Goal: Task Accomplishment & Management: Use online tool/utility

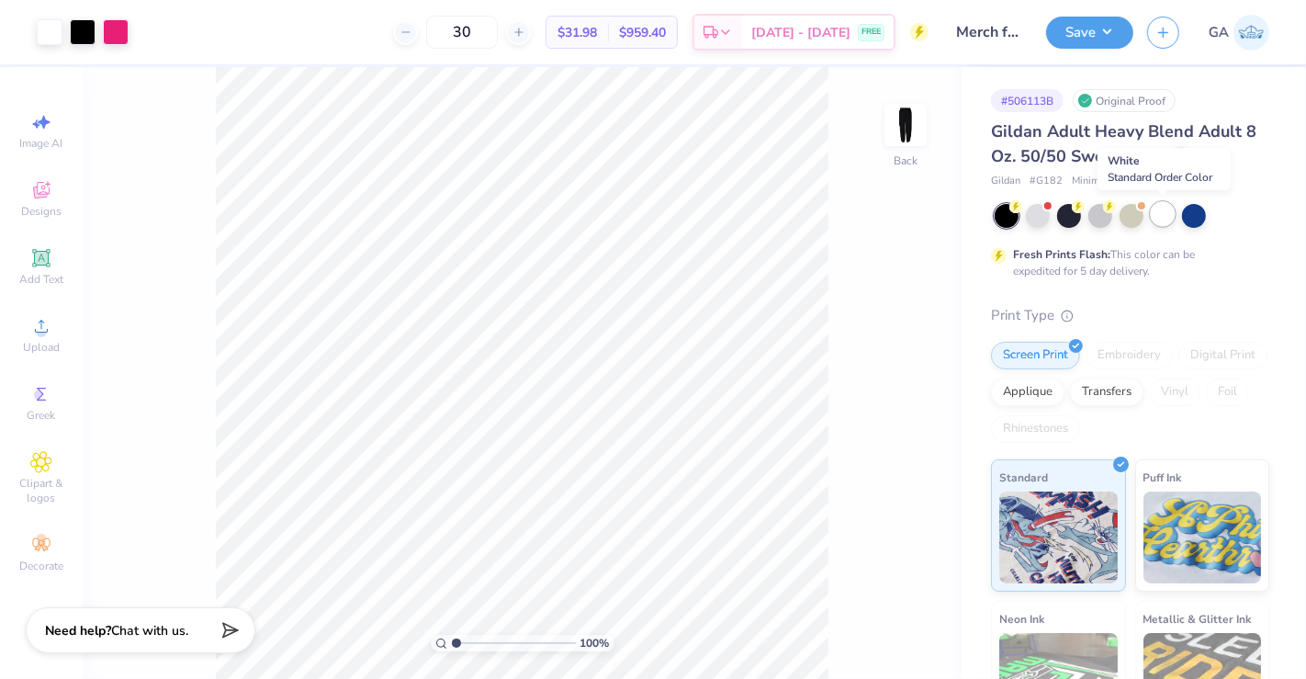
click at [1159, 211] on div at bounding box center [1163, 214] width 24 height 24
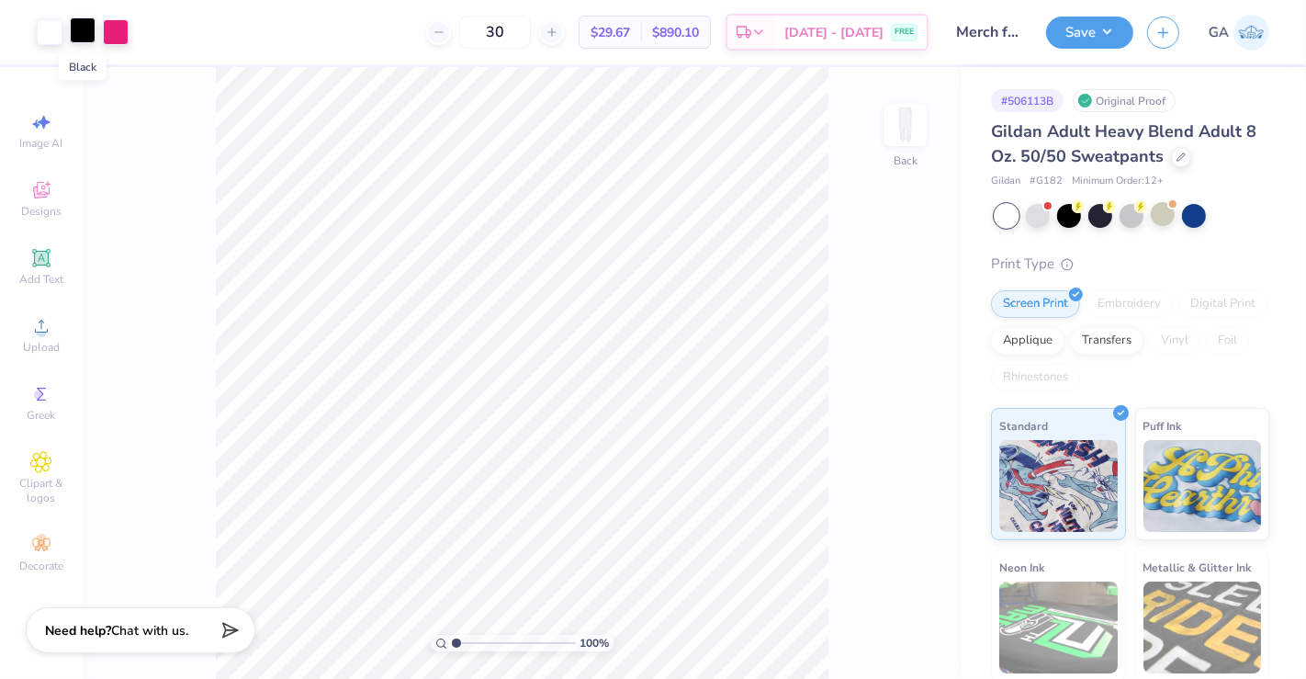
click at [81, 37] on div at bounding box center [83, 30] width 26 height 26
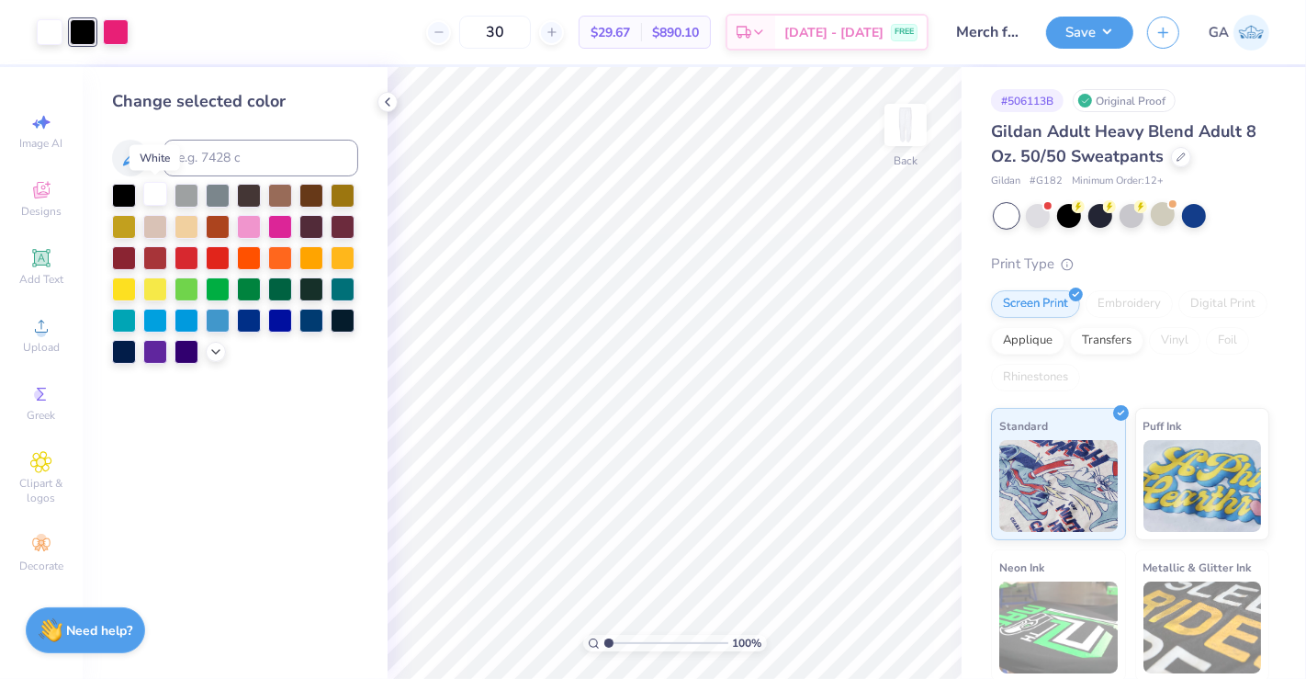
click at [157, 191] on div at bounding box center [155, 194] width 24 height 24
click at [57, 22] on div at bounding box center [50, 32] width 26 height 26
click at [117, 193] on div at bounding box center [124, 194] width 24 height 24
click at [868, 625] on icon at bounding box center [875, 627] width 18 height 18
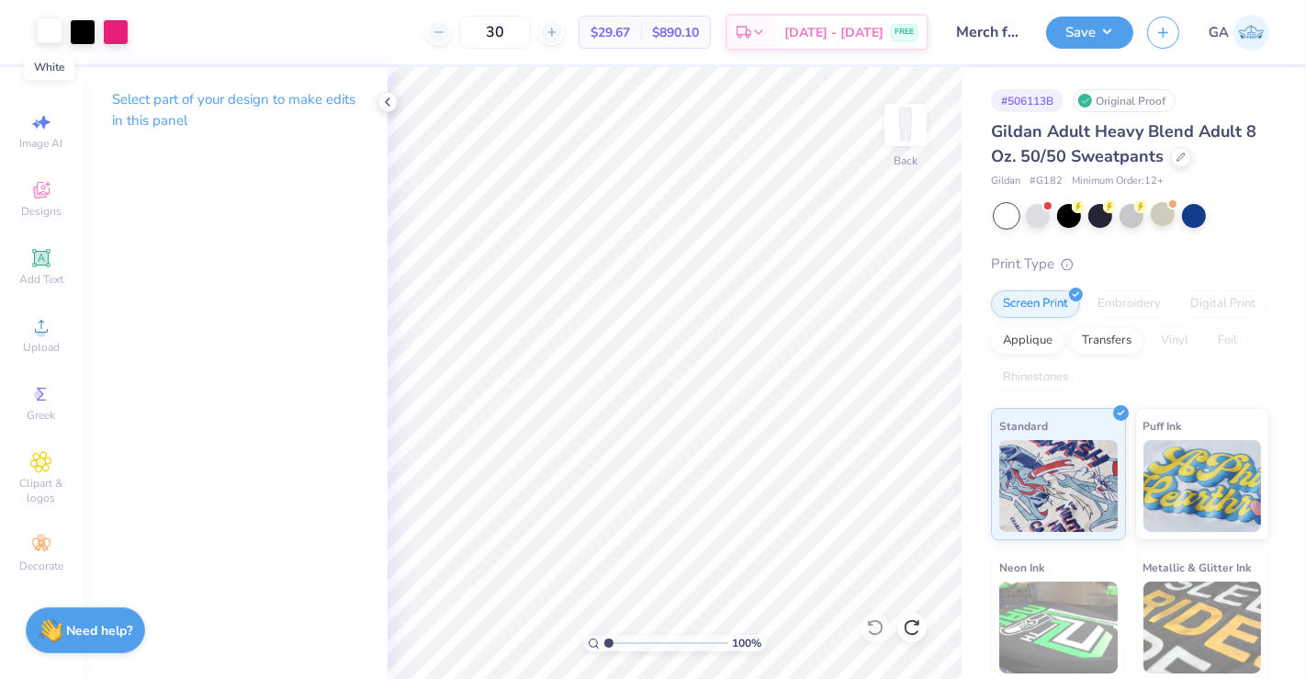
click at [46, 28] on div at bounding box center [50, 30] width 26 height 26
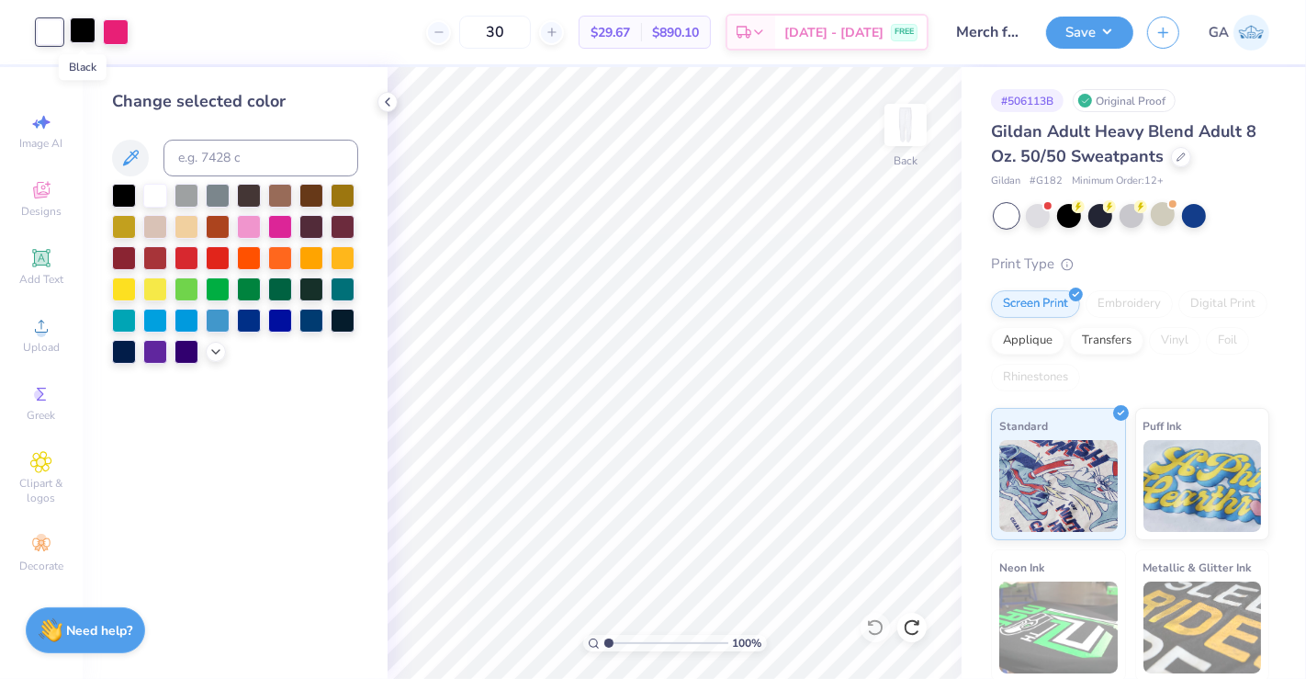
click at [77, 33] on div at bounding box center [83, 30] width 26 height 26
click at [183, 193] on div at bounding box center [187, 194] width 24 height 24
click at [52, 33] on div at bounding box center [50, 30] width 26 height 26
click at [123, 197] on div at bounding box center [124, 194] width 24 height 24
click at [79, 22] on div at bounding box center [83, 30] width 26 height 26
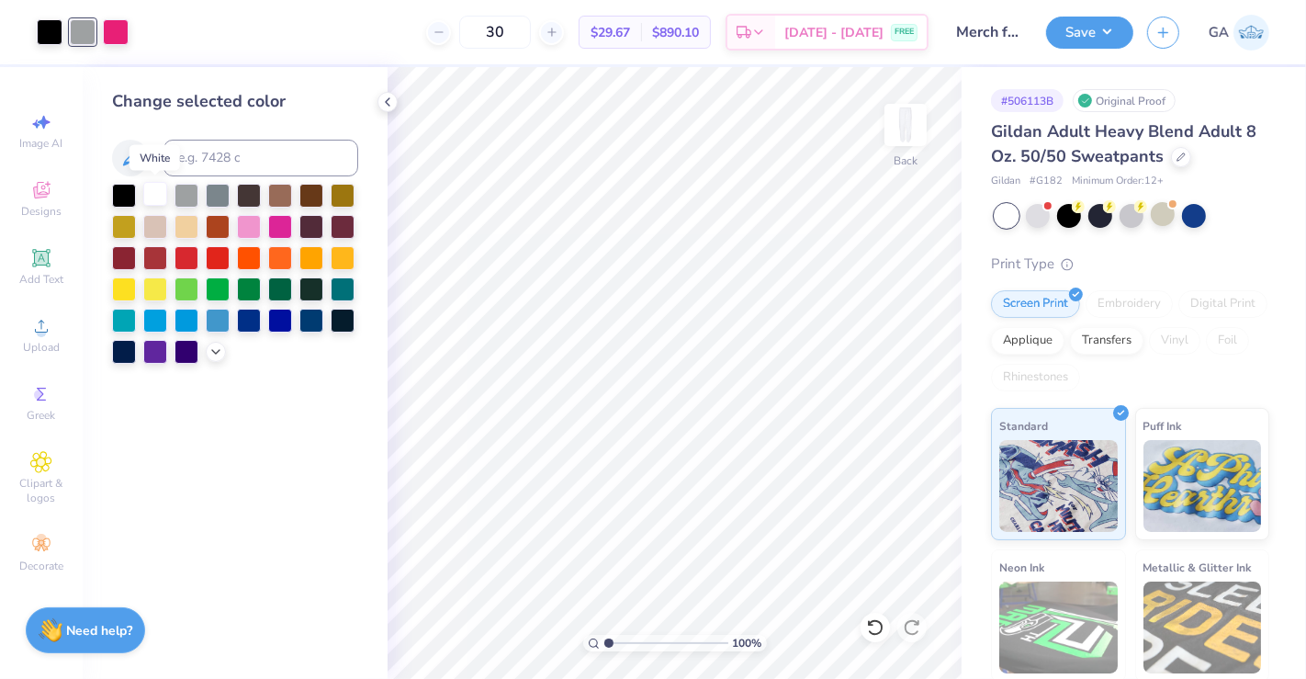
click at [158, 203] on div at bounding box center [155, 194] width 24 height 24
click at [391, 102] on icon at bounding box center [387, 102] width 15 height 15
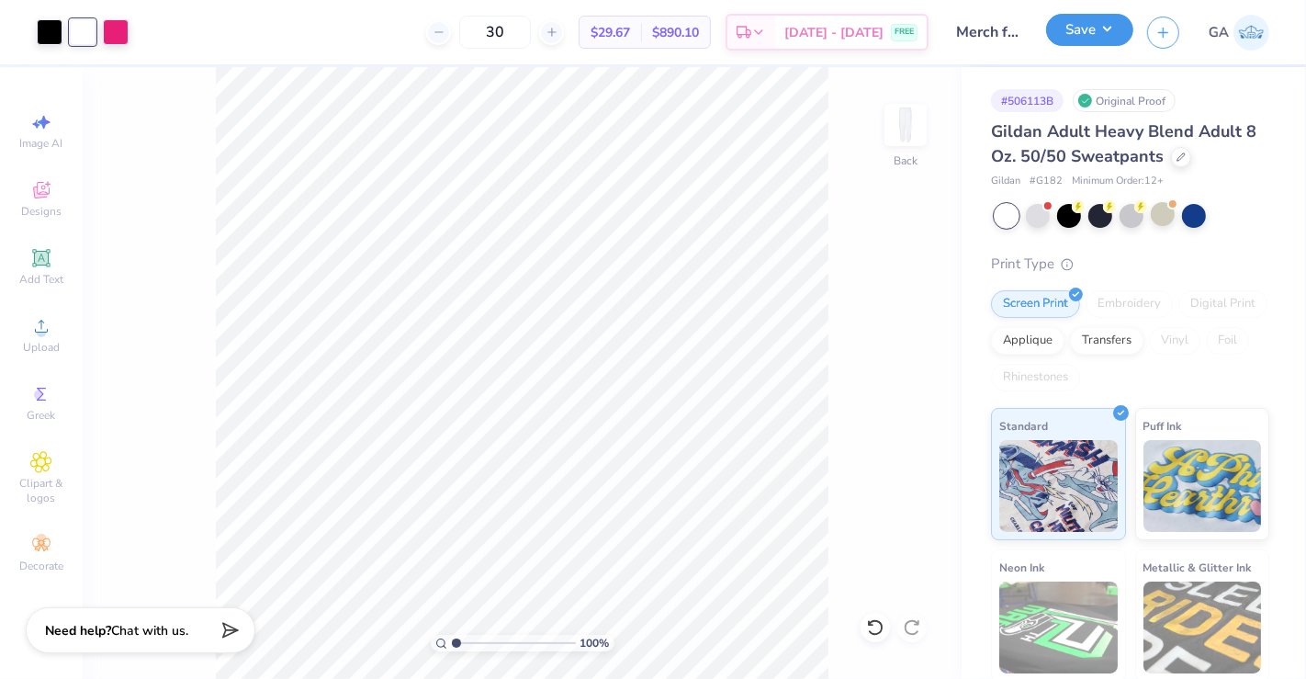
click at [1097, 25] on button "Save" at bounding box center [1089, 30] width 87 height 32
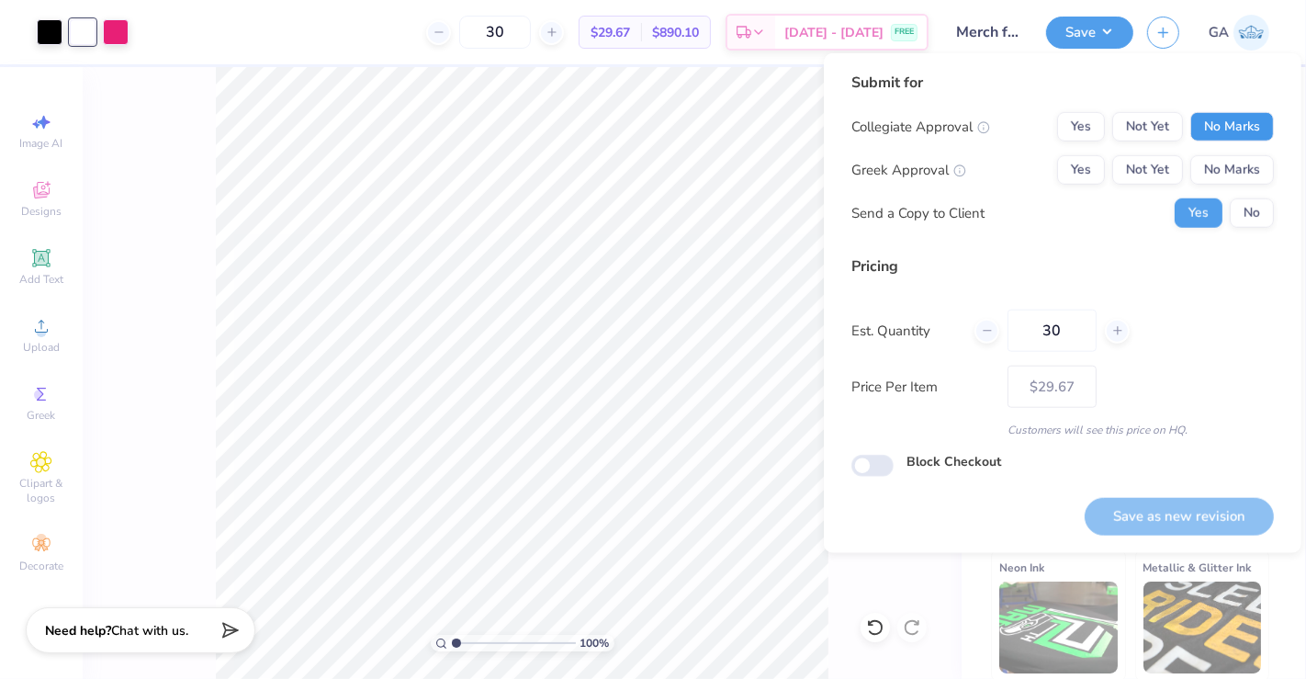
click at [1228, 126] on button "No Marks" at bounding box center [1232, 126] width 84 height 29
click at [1226, 167] on button "No Marks" at bounding box center [1232, 169] width 84 height 29
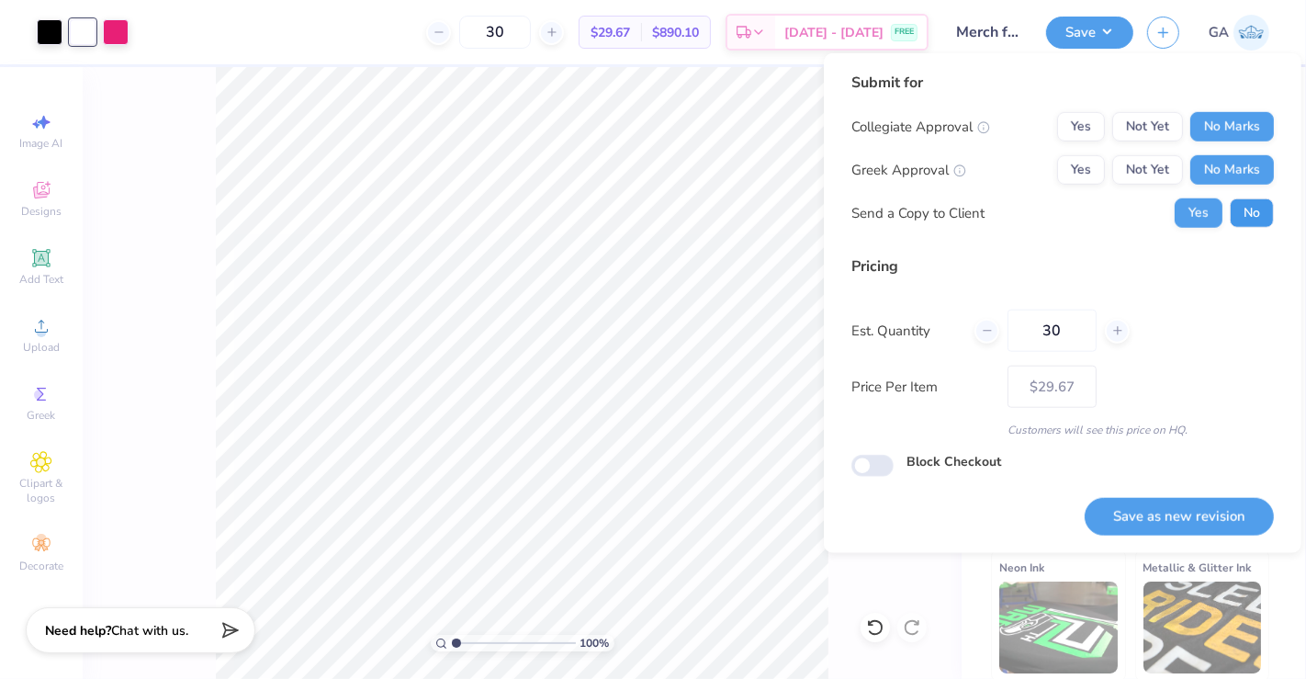
click at [1241, 208] on button "No" at bounding box center [1252, 212] width 44 height 29
click at [1237, 513] on button "Save as new revision" at bounding box center [1179, 517] width 189 height 38
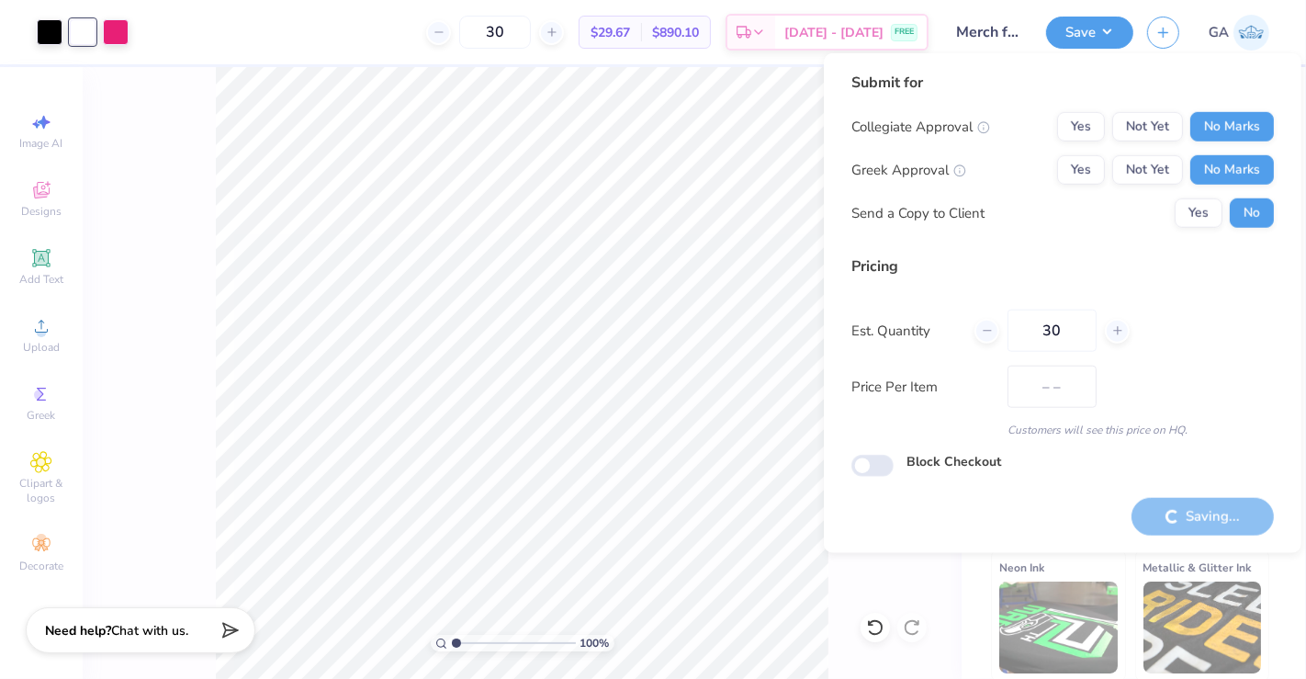
type input "$29.67"
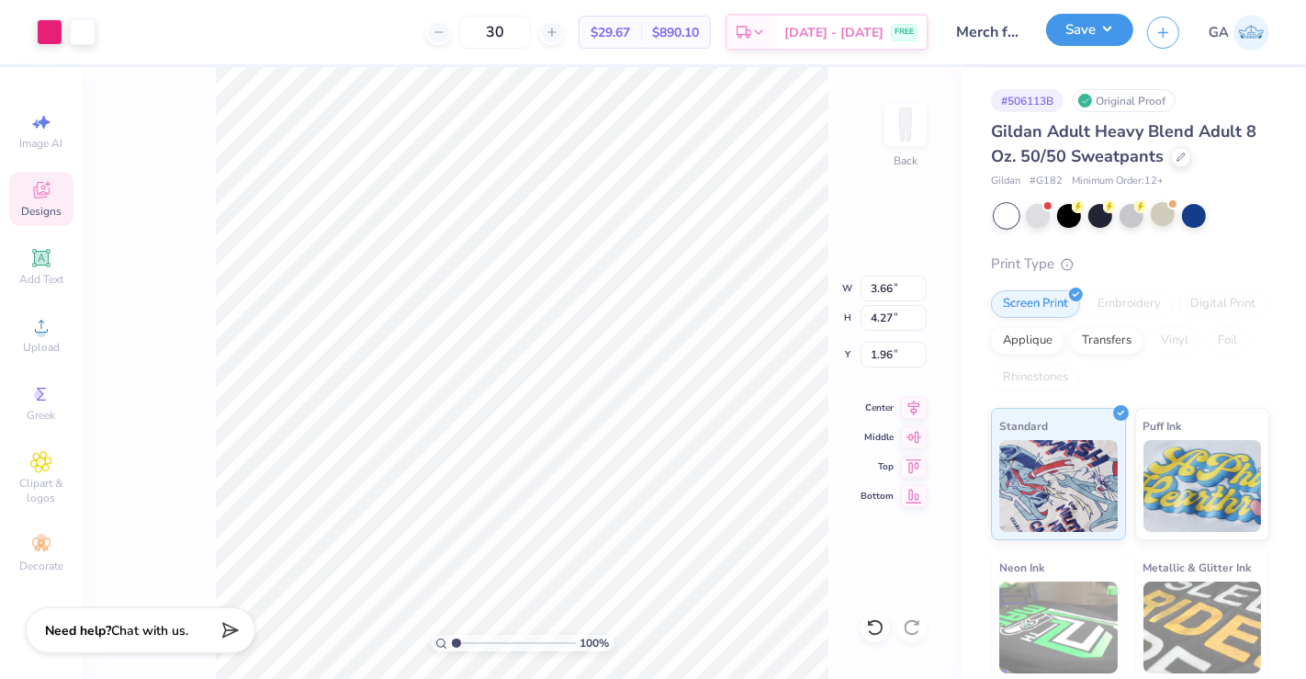
click at [1105, 27] on button "Save" at bounding box center [1089, 30] width 87 height 32
click at [81, 32] on div at bounding box center [83, 30] width 26 height 26
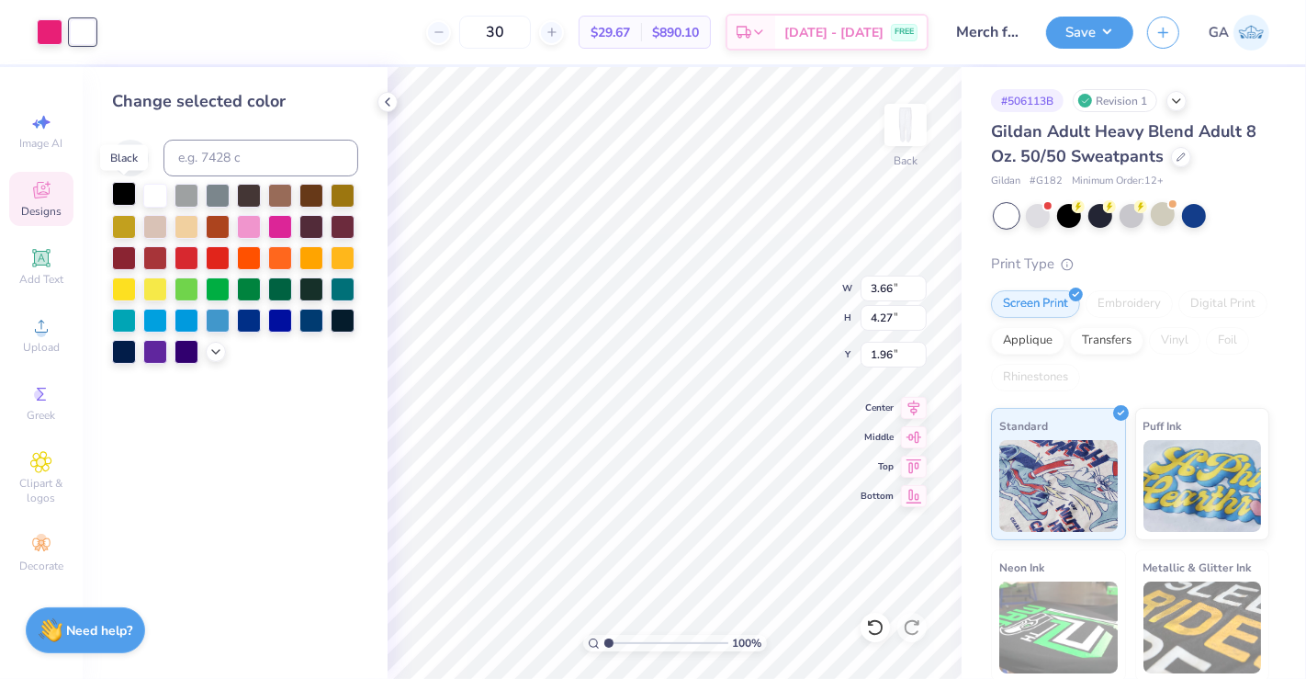
click at [129, 192] on div at bounding box center [124, 194] width 24 height 24
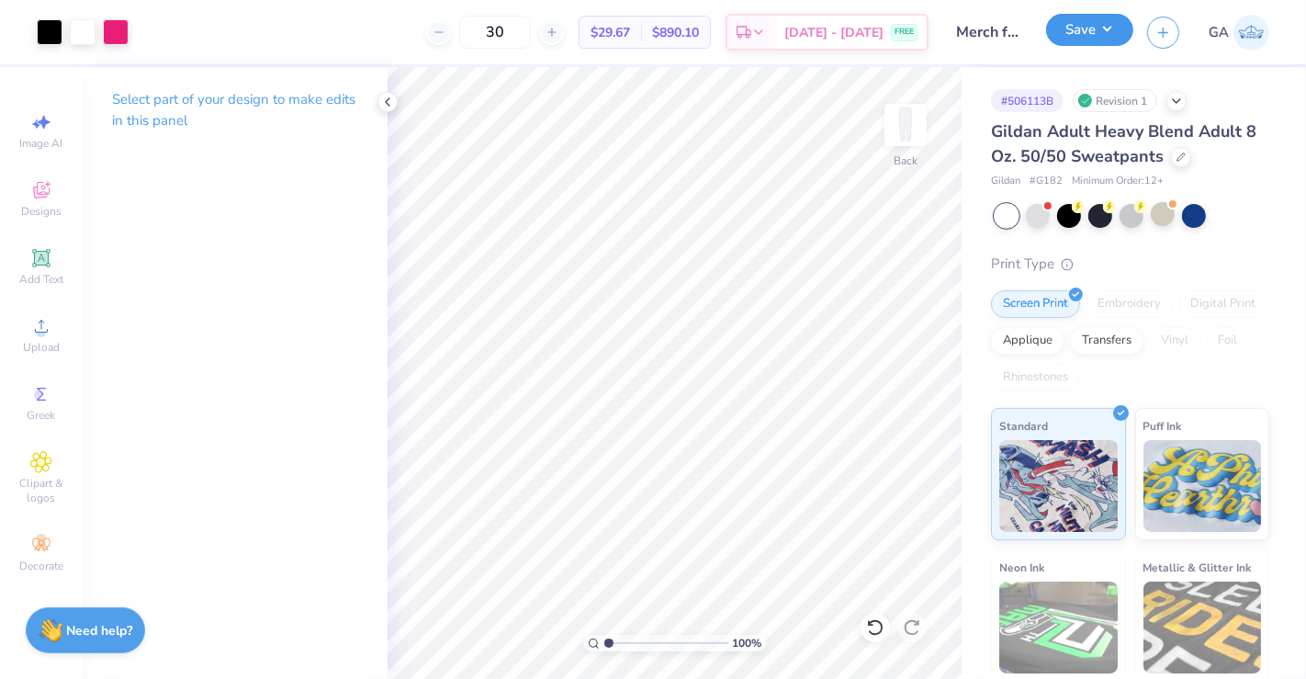
click at [1107, 38] on button "Save" at bounding box center [1089, 30] width 87 height 32
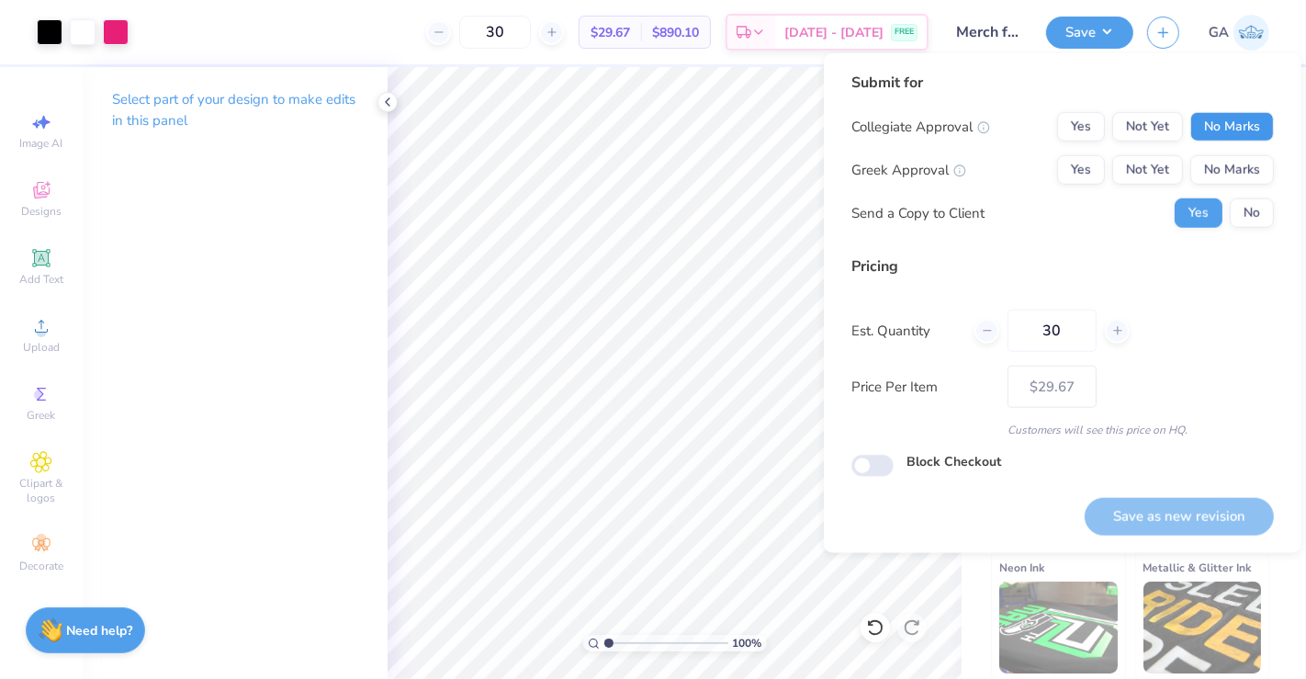
click at [1234, 130] on button "No Marks" at bounding box center [1232, 126] width 84 height 29
click at [1235, 175] on button "No Marks" at bounding box center [1232, 169] width 84 height 29
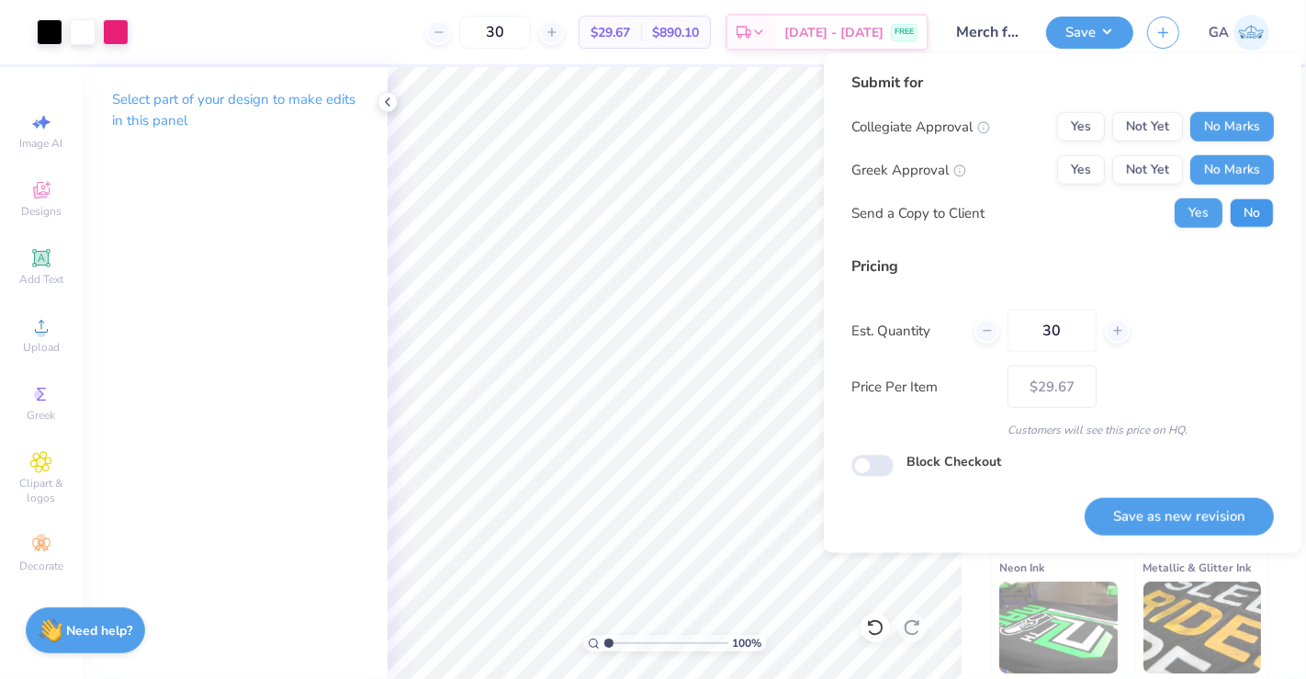
click at [1250, 208] on button "No" at bounding box center [1252, 212] width 44 height 29
click at [1145, 502] on button "Save as new revision" at bounding box center [1179, 517] width 189 height 38
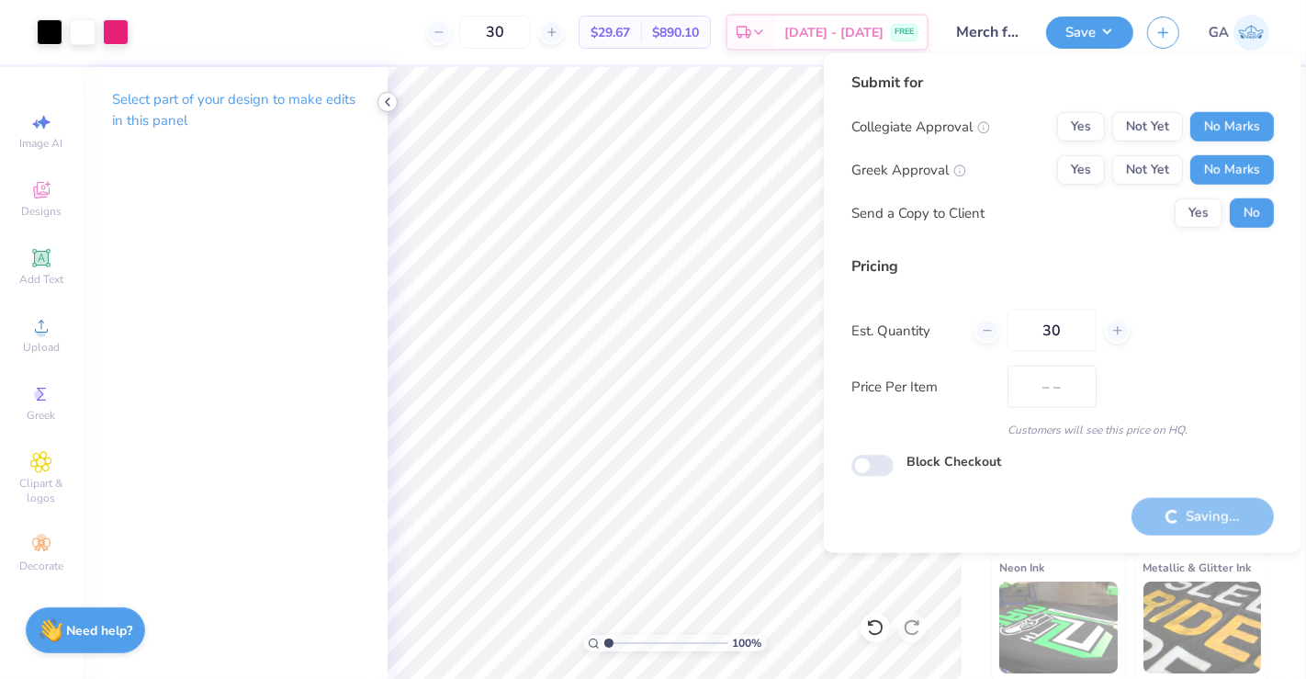
type input "$29.67"
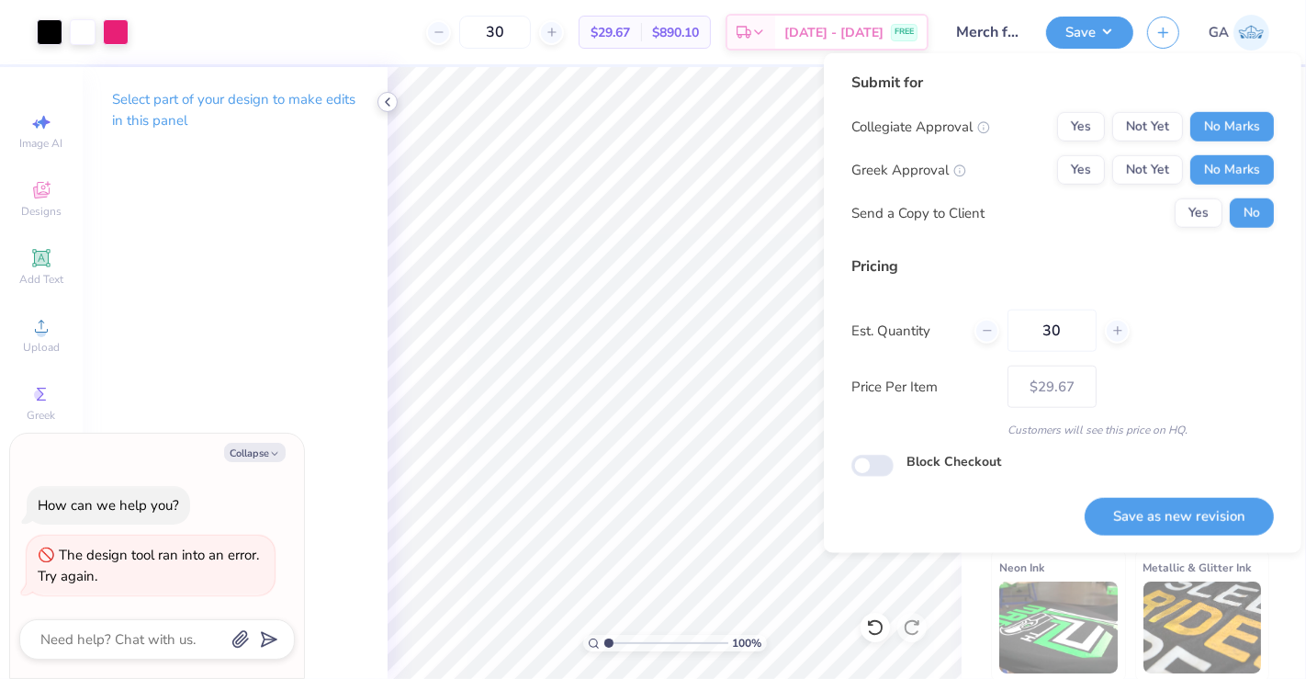
type textarea "x"
click at [1127, 518] on button "Save as new revision" at bounding box center [1179, 517] width 189 height 38
type input "$29.67"
type textarea "x"
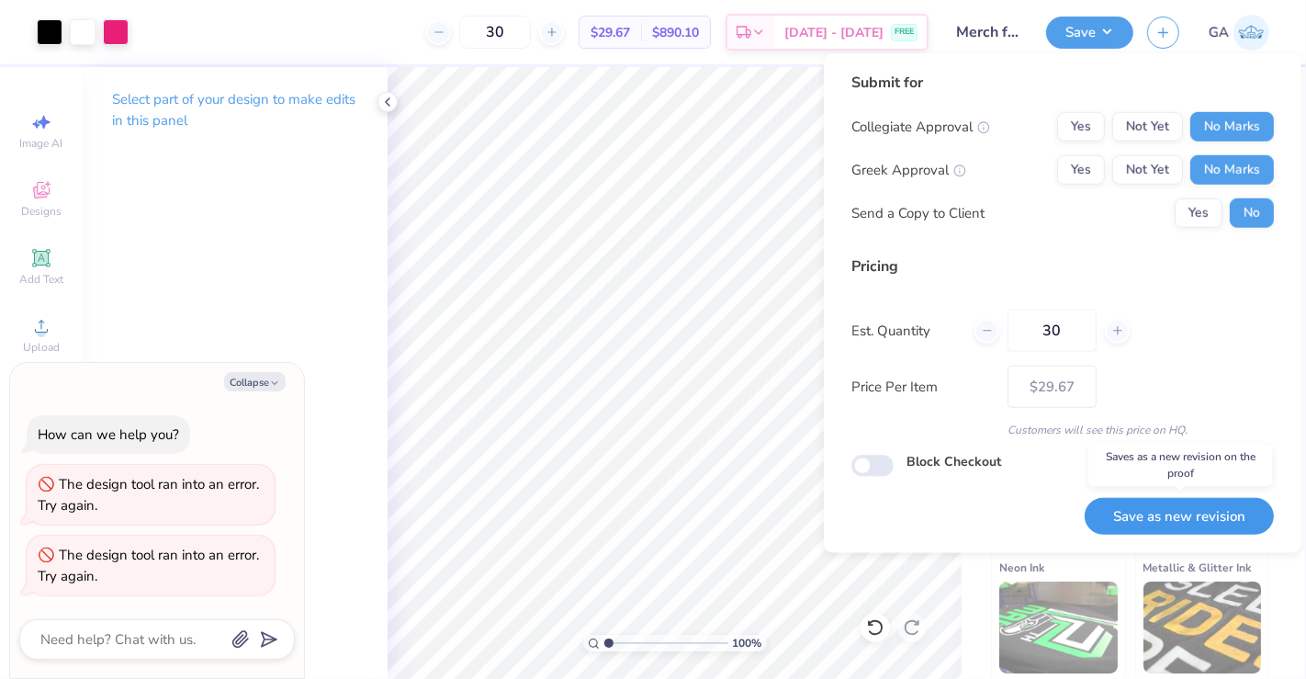
click at [1151, 510] on button "Save as new revision" at bounding box center [1179, 517] width 189 height 38
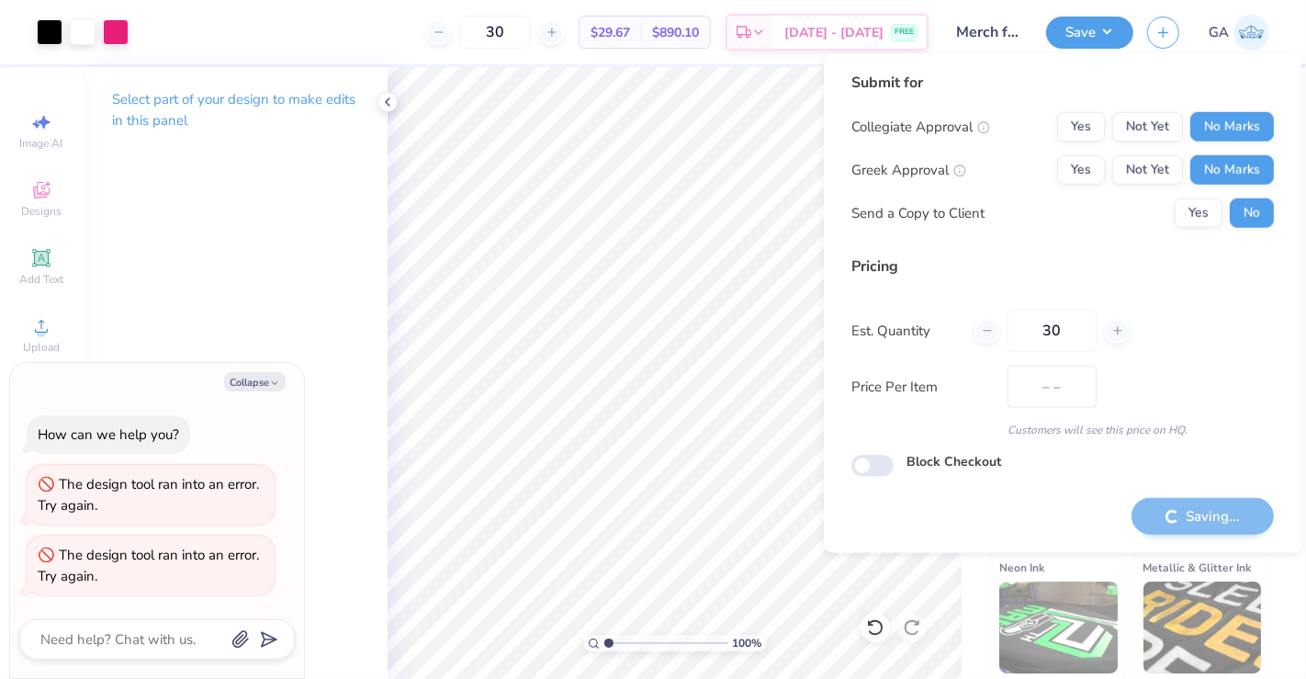
type input "$29.67"
type textarea "x"
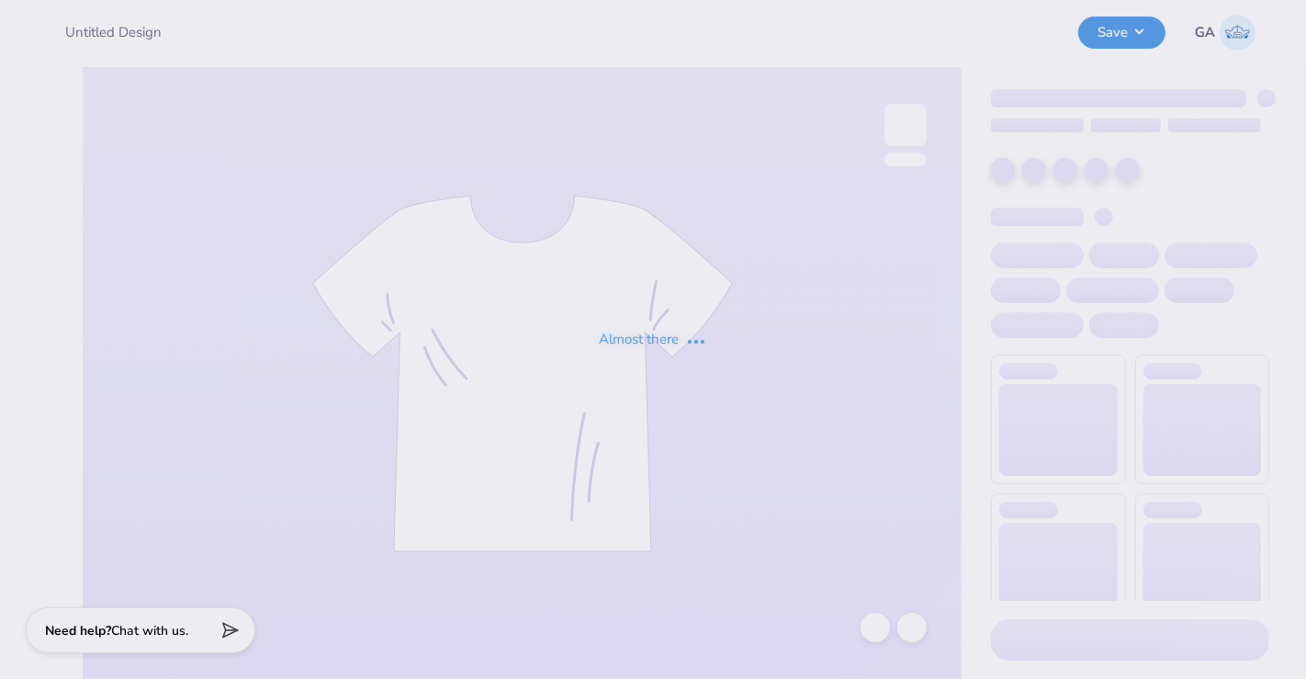
type input "Merch for KDC"
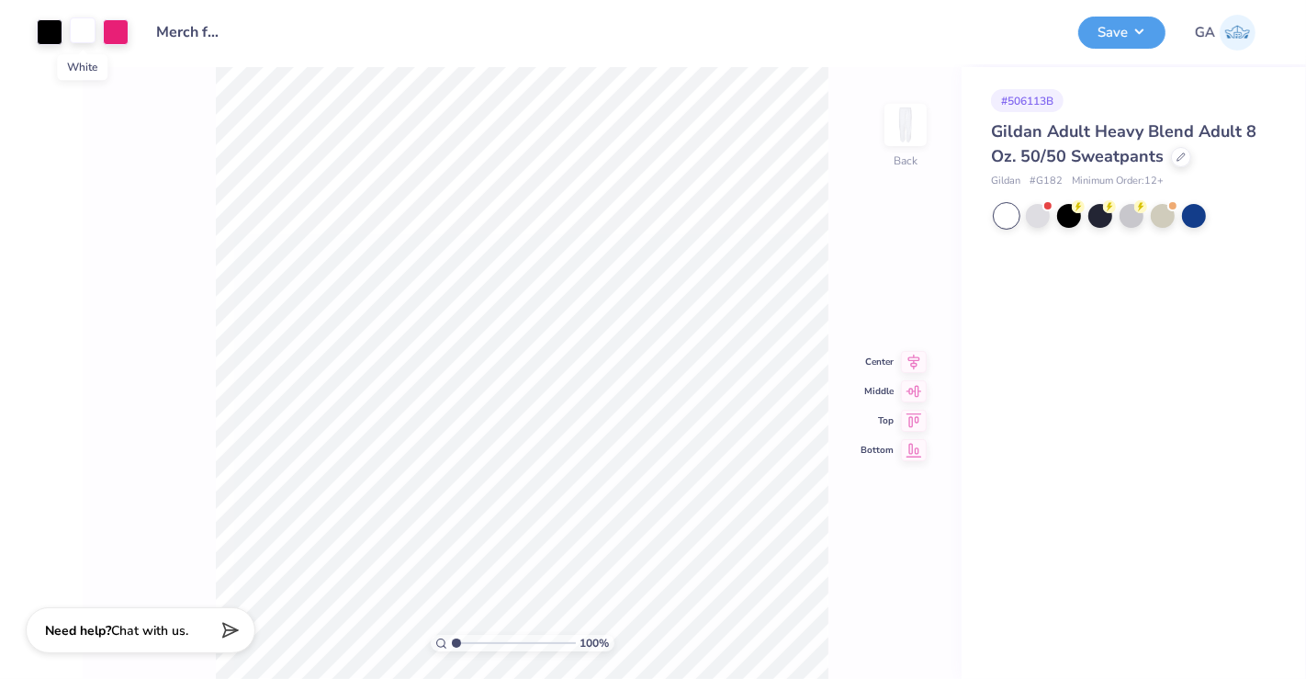
click at [89, 31] on div at bounding box center [83, 30] width 26 height 26
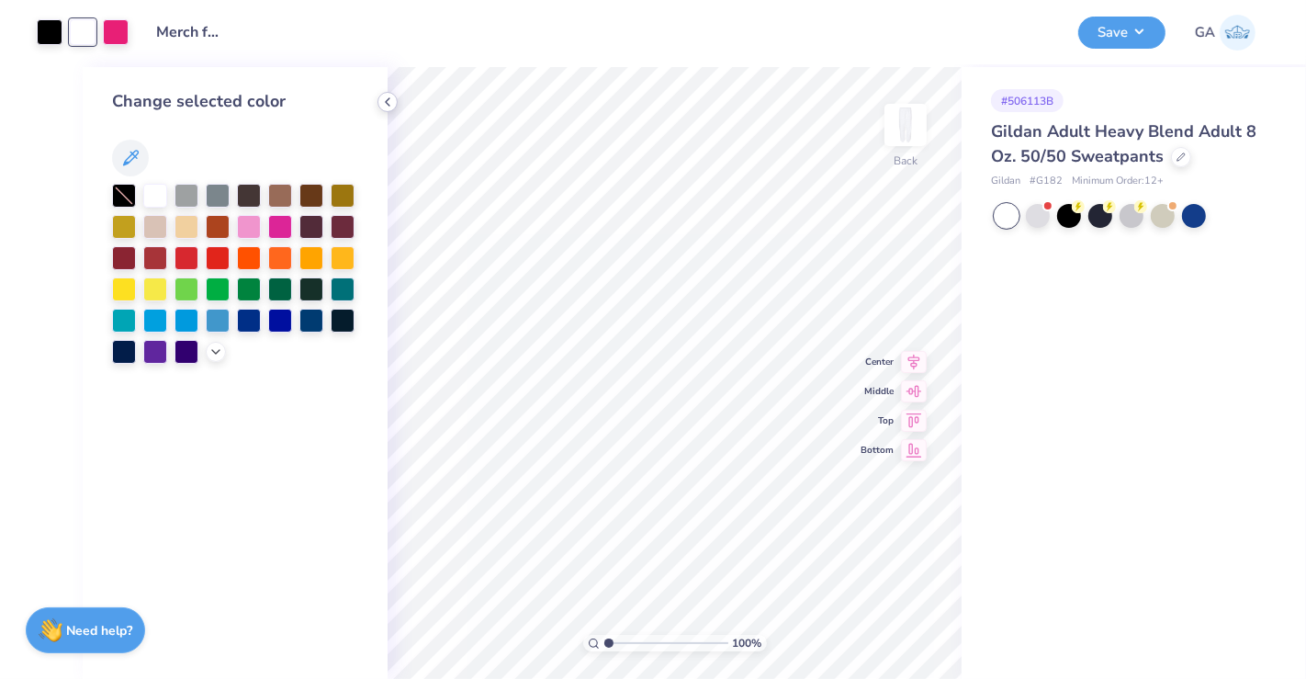
click at [392, 99] on icon at bounding box center [387, 102] width 15 height 15
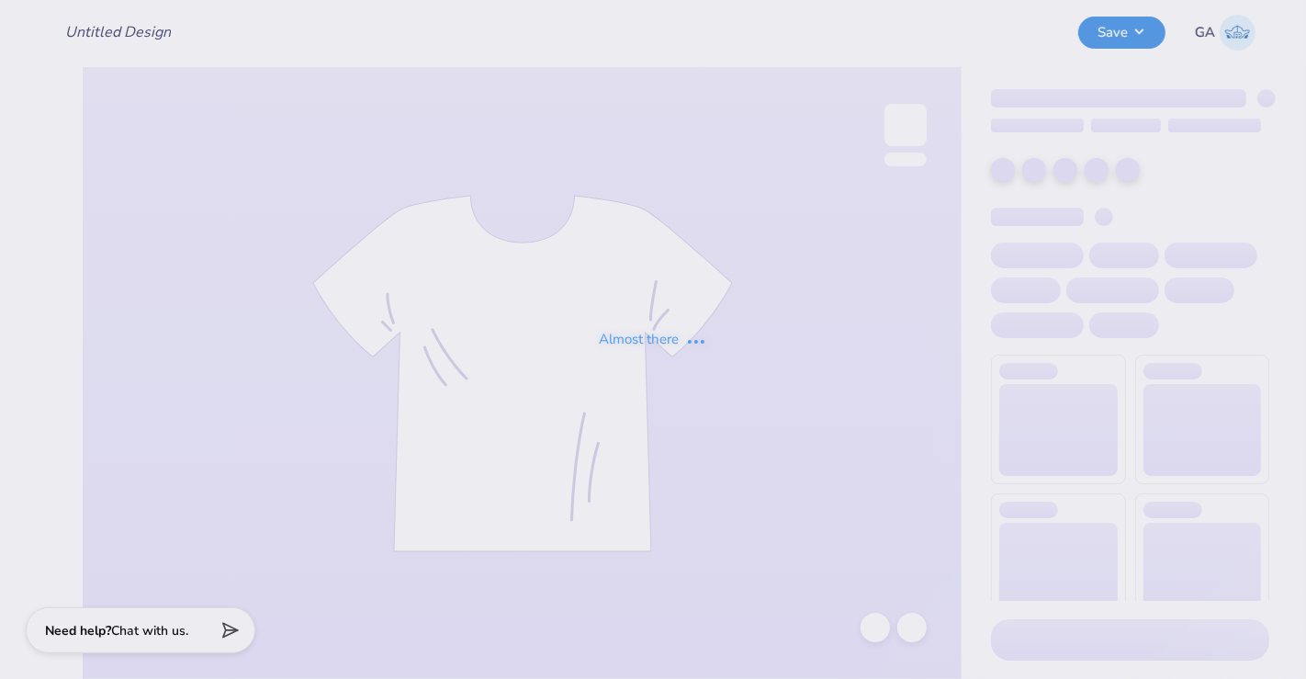
type input "Merch for KDC"
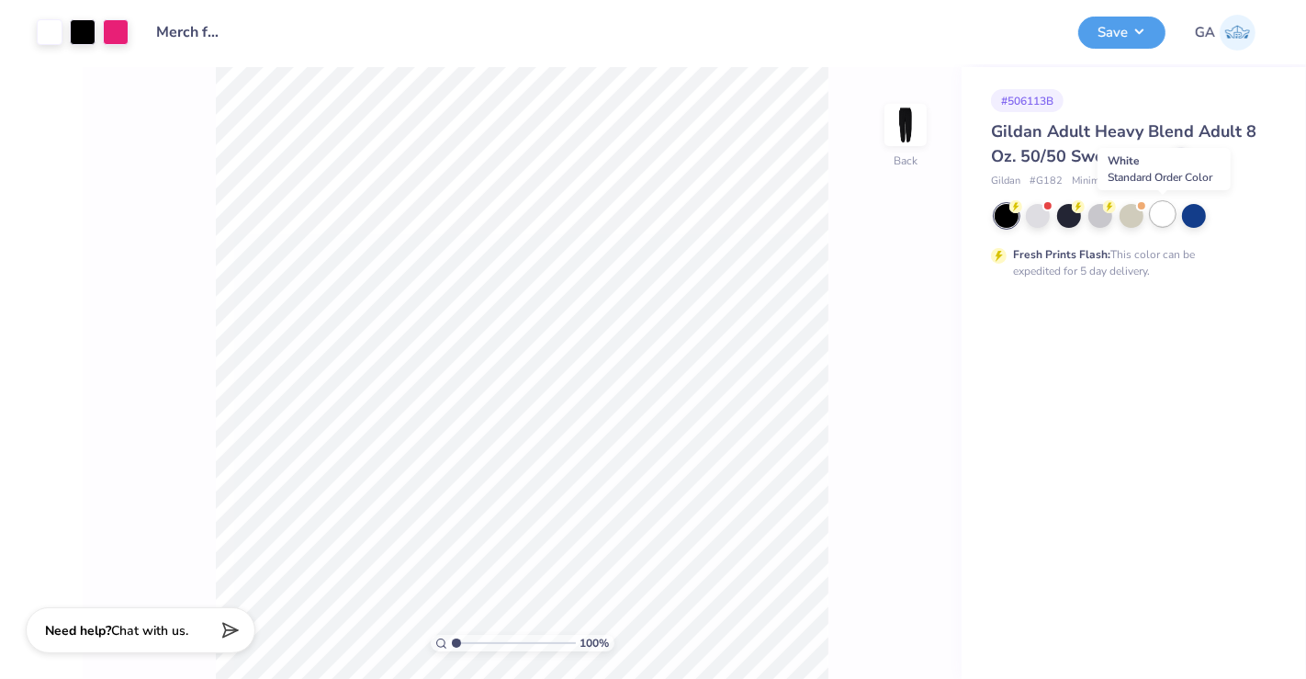
click at [1162, 211] on div at bounding box center [1163, 214] width 24 height 24
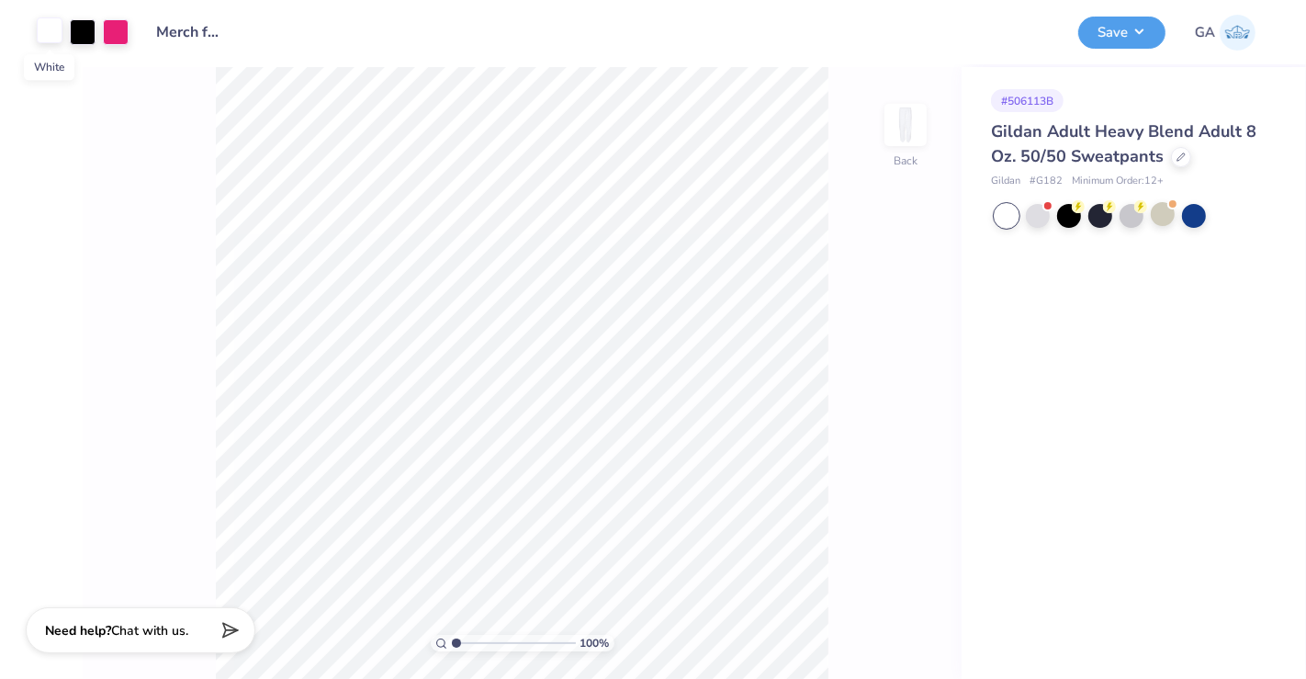
click at [42, 29] on div at bounding box center [50, 30] width 26 height 26
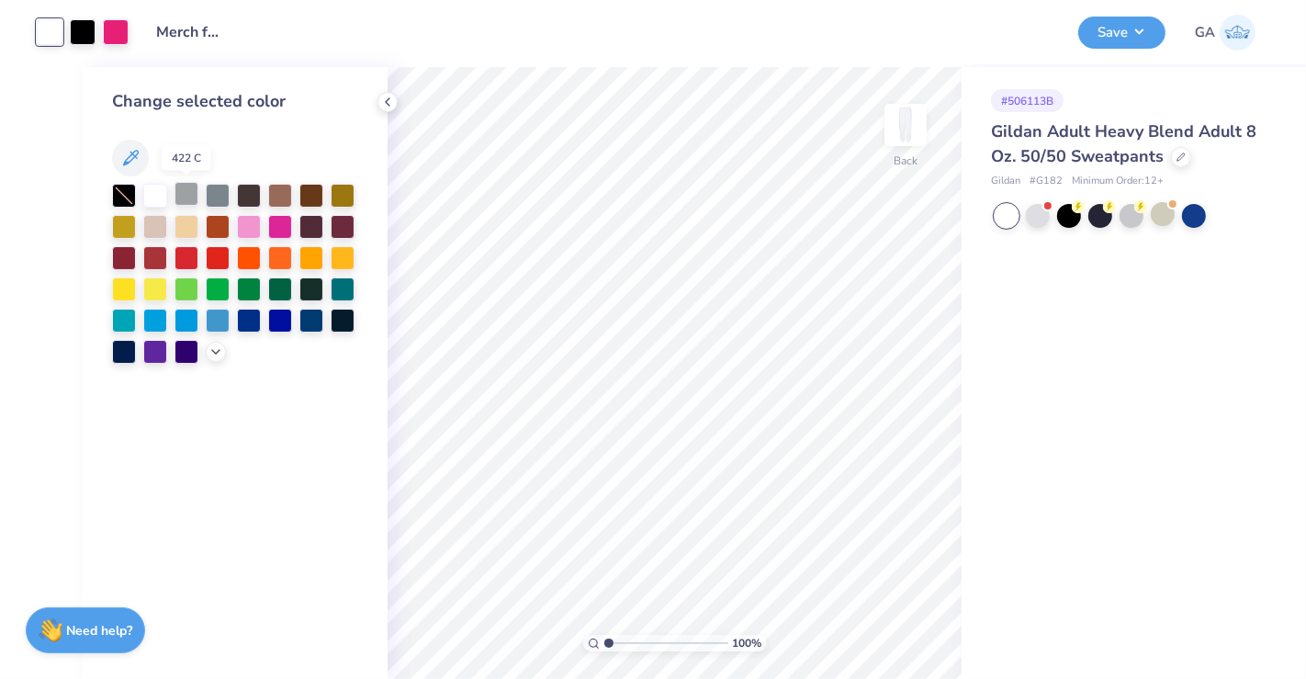
click at [183, 199] on div at bounding box center [187, 194] width 24 height 24
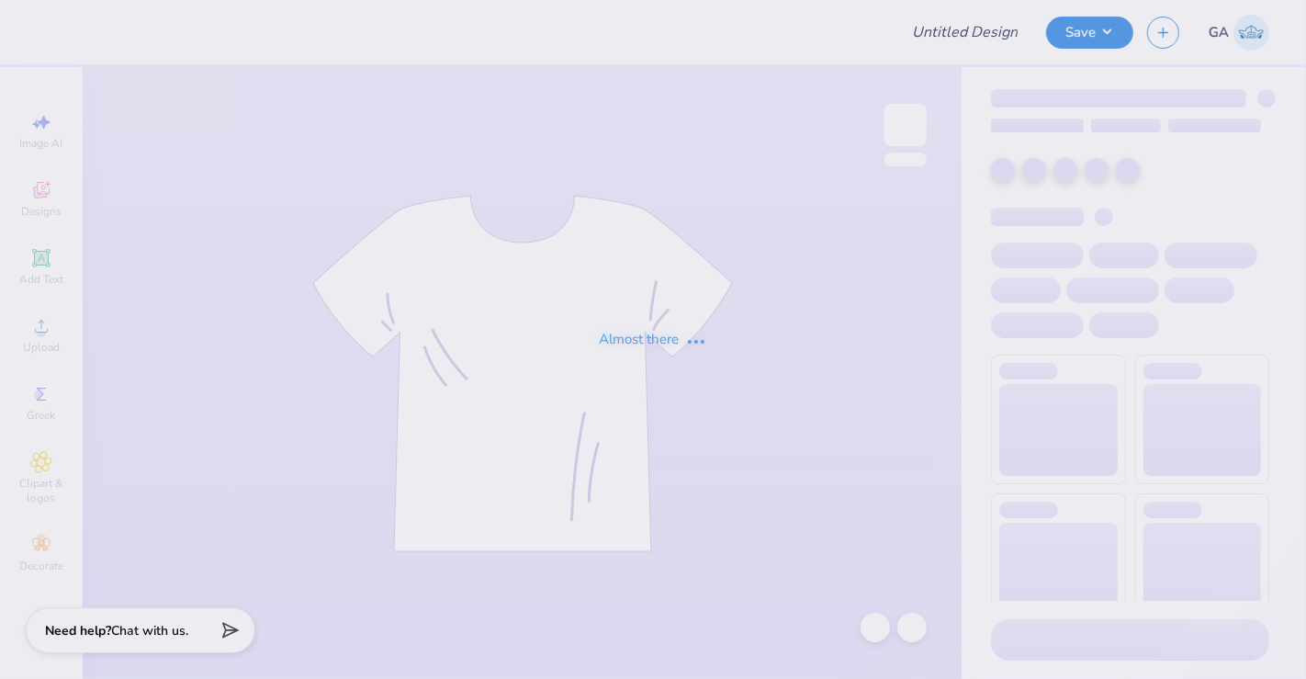
type input "Merch for KDC"
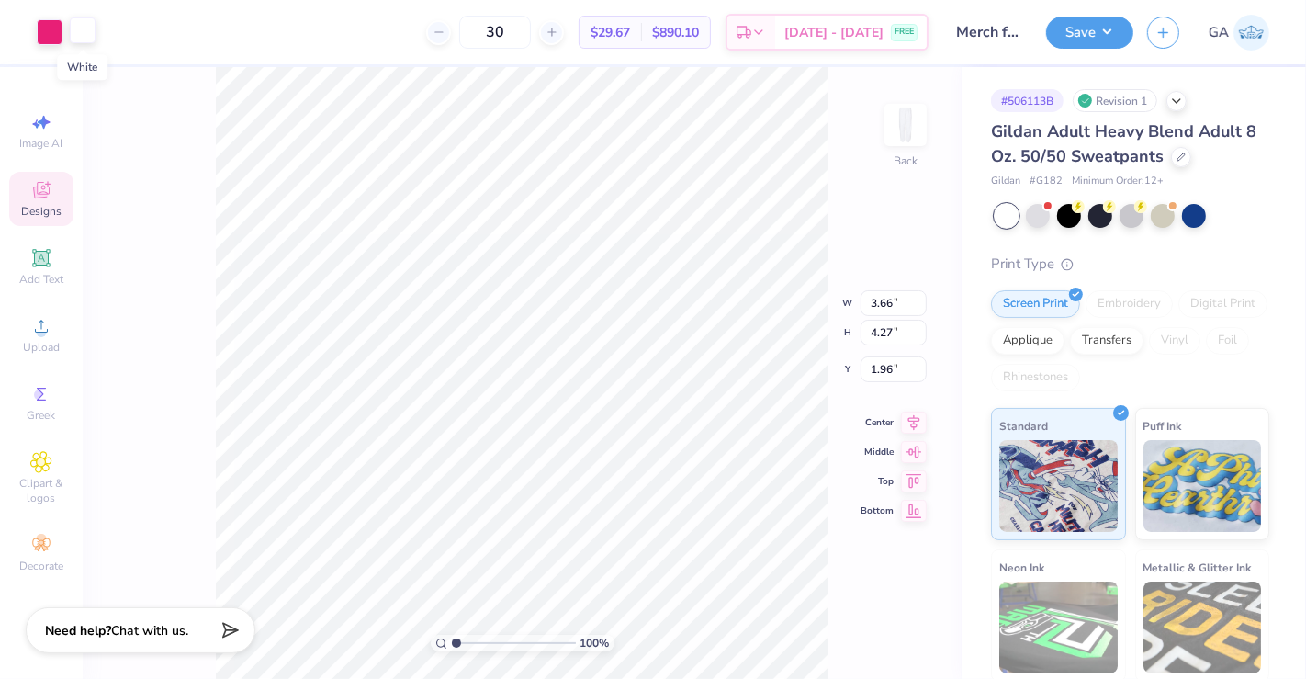
click at [93, 35] on div at bounding box center [83, 30] width 26 height 26
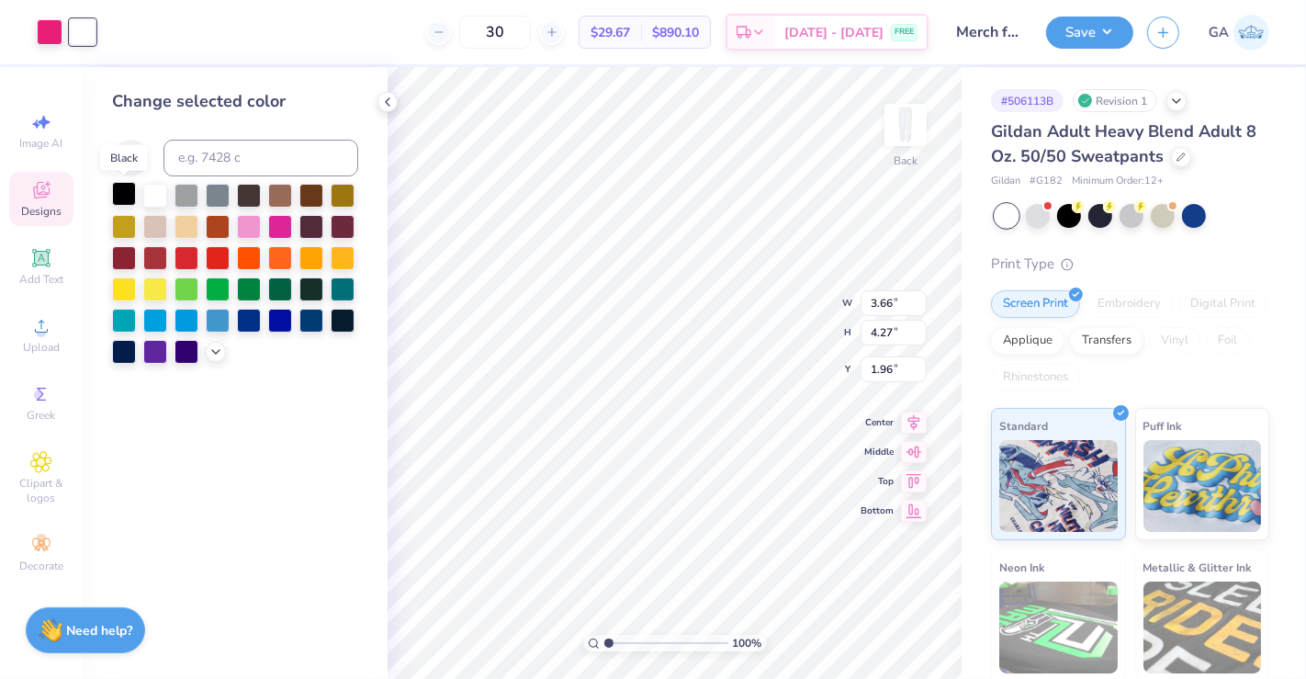
click at [126, 193] on div at bounding box center [124, 194] width 24 height 24
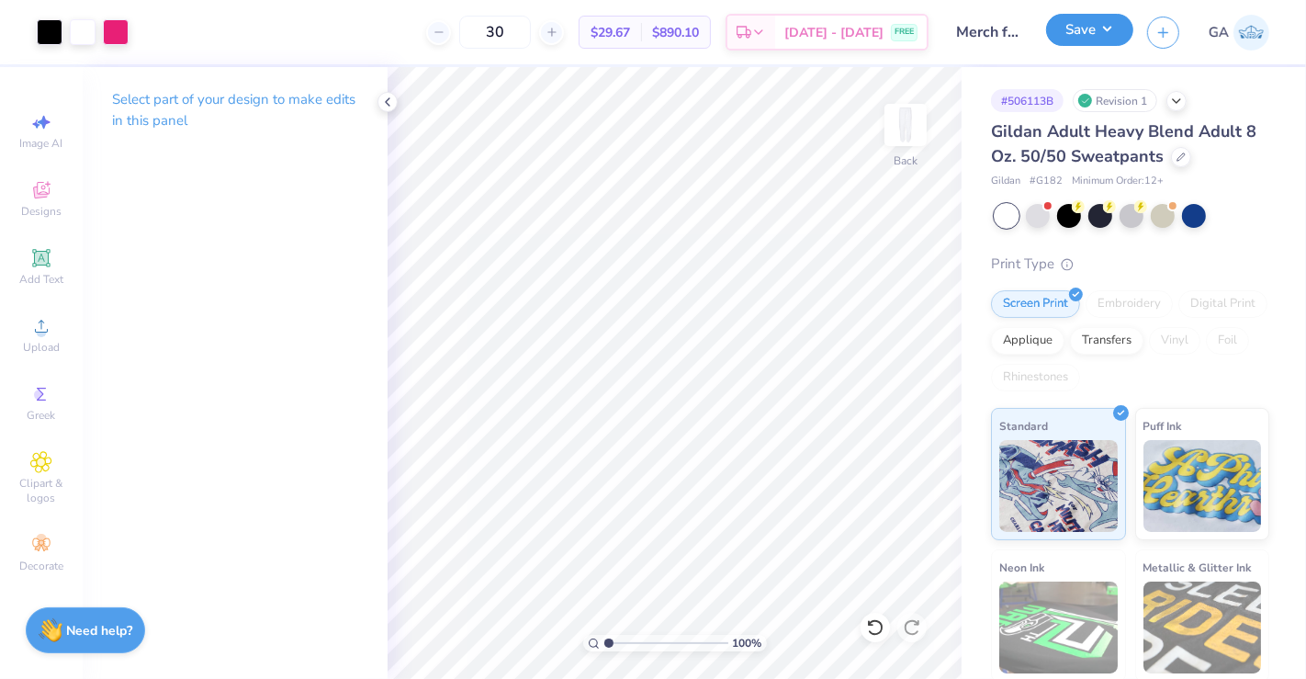
click at [1103, 28] on button "Save" at bounding box center [1089, 30] width 87 height 32
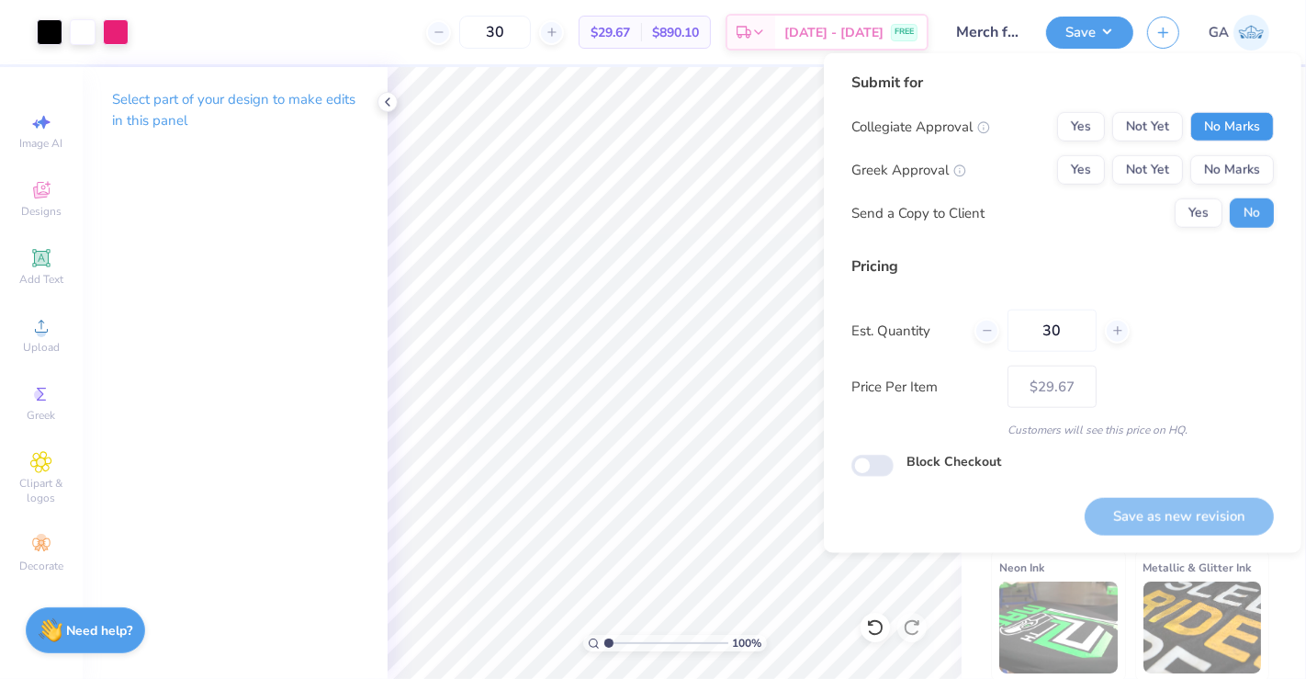
click at [1222, 130] on button "No Marks" at bounding box center [1232, 126] width 84 height 29
click at [1237, 166] on button "No Marks" at bounding box center [1232, 169] width 84 height 29
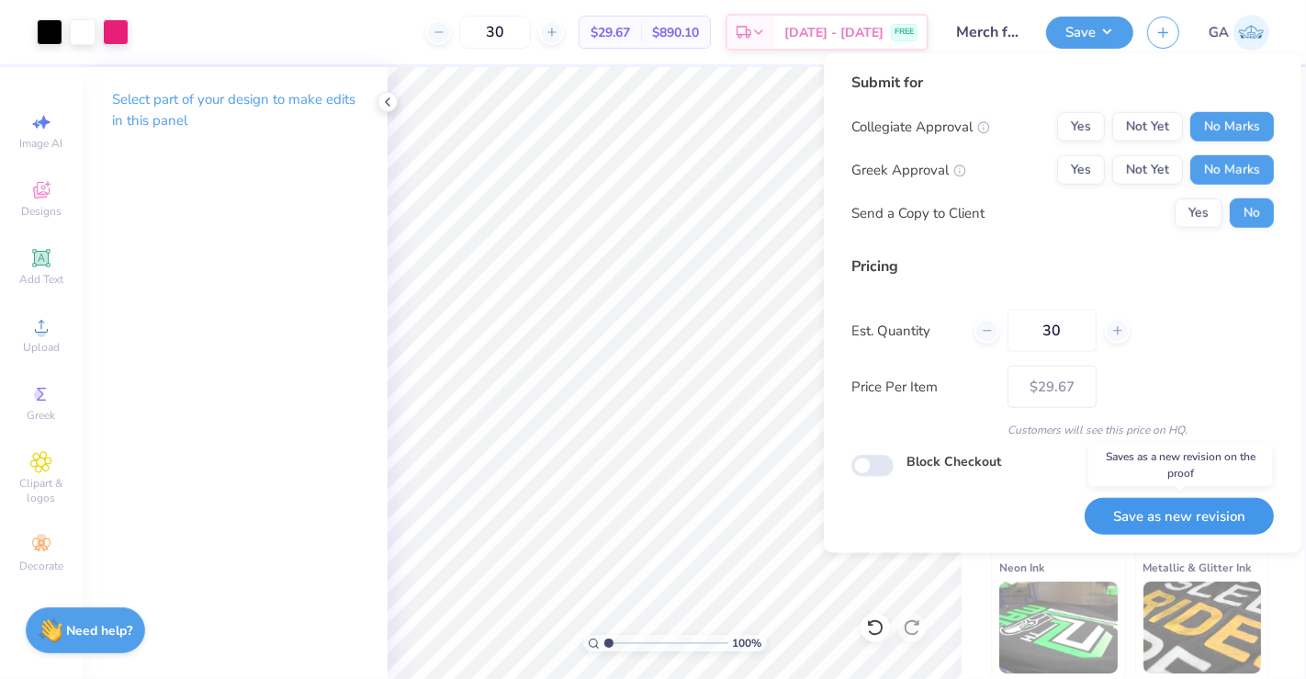
click at [1180, 501] on button "Save as new revision" at bounding box center [1179, 517] width 189 height 38
type input "$29.67"
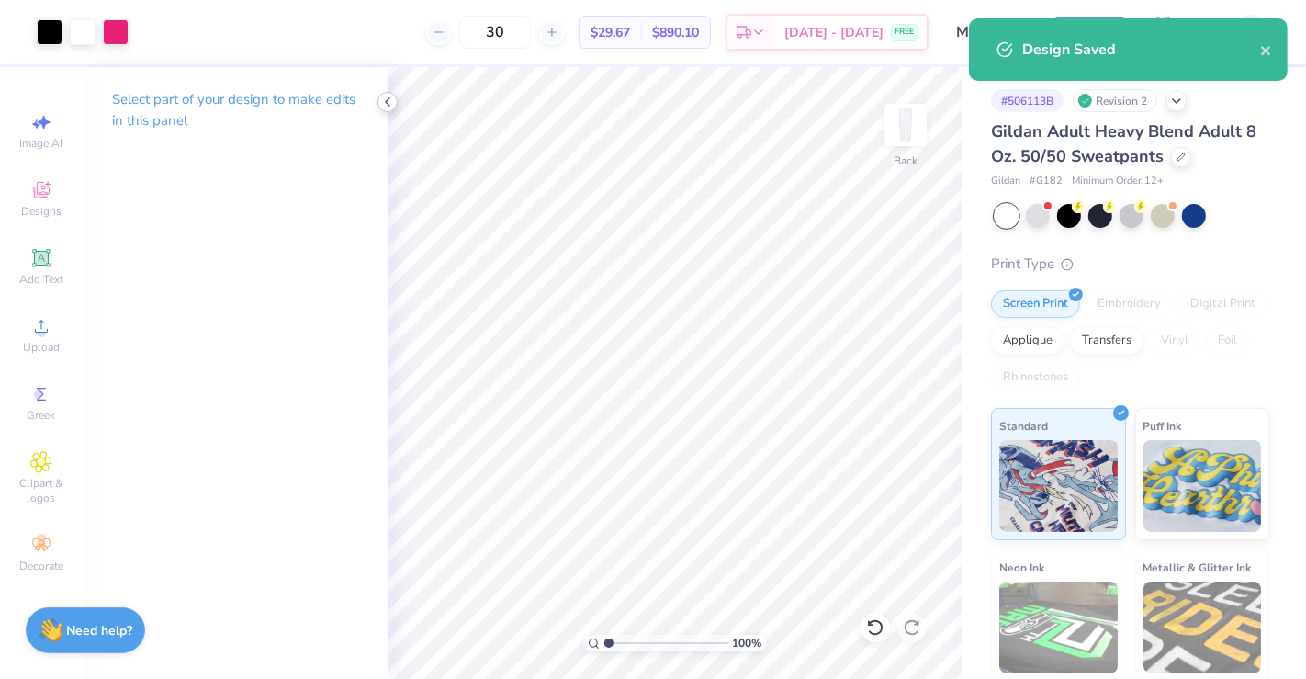
click at [387, 106] on icon at bounding box center [387, 102] width 15 height 15
